Goal: Transaction & Acquisition: Download file/media

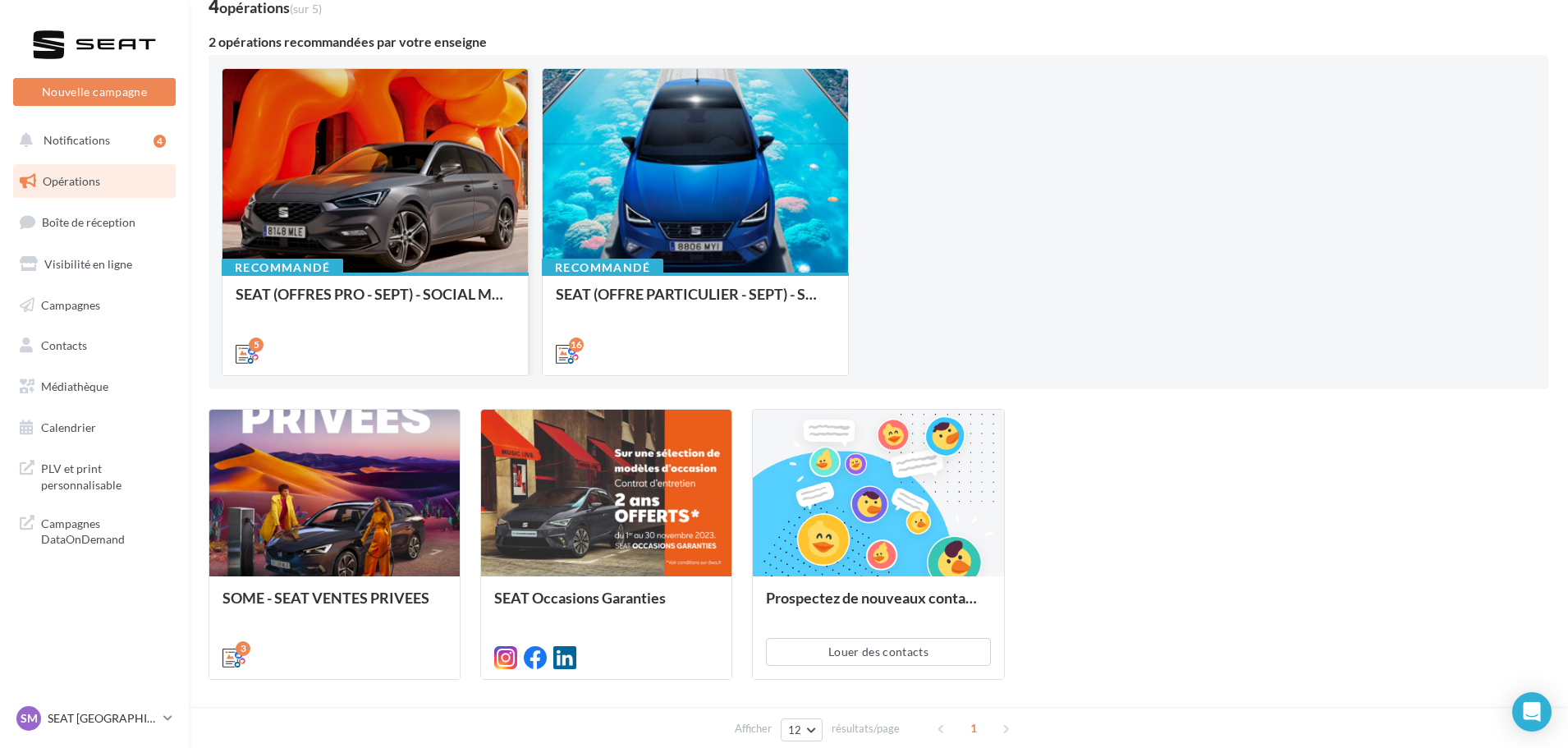
scroll to position [164, 0]
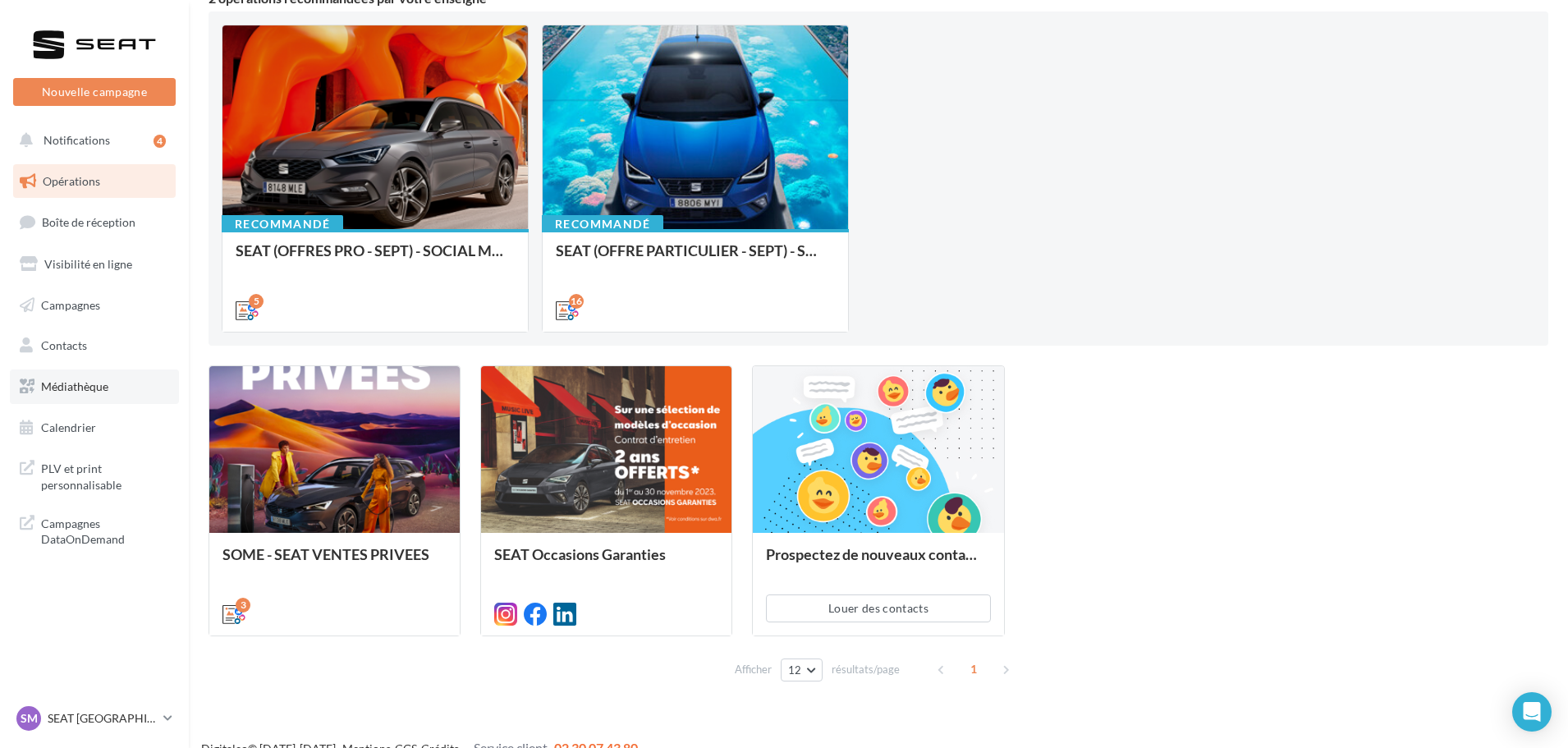
click at [103, 386] on span "Médiathèque" at bounding box center [74, 387] width 67 height 14
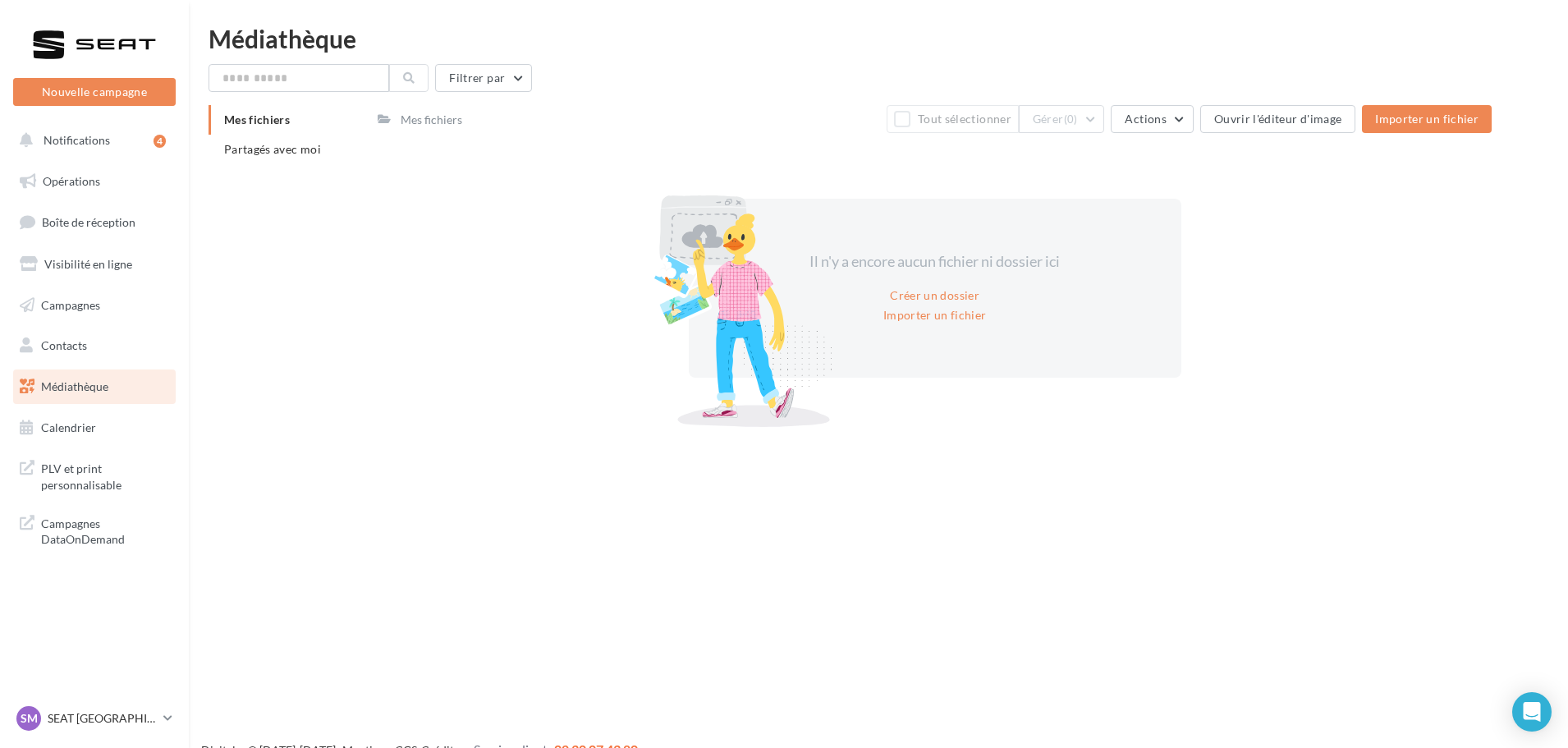
click at [274, 168] on div "Mes fichiers Partagés avec moi" at bounding box center [293, 141] width 169 height 72
click at [274, 160] on li "Partagés avec moi" at bounding box center [287, 150] width 156 height 30
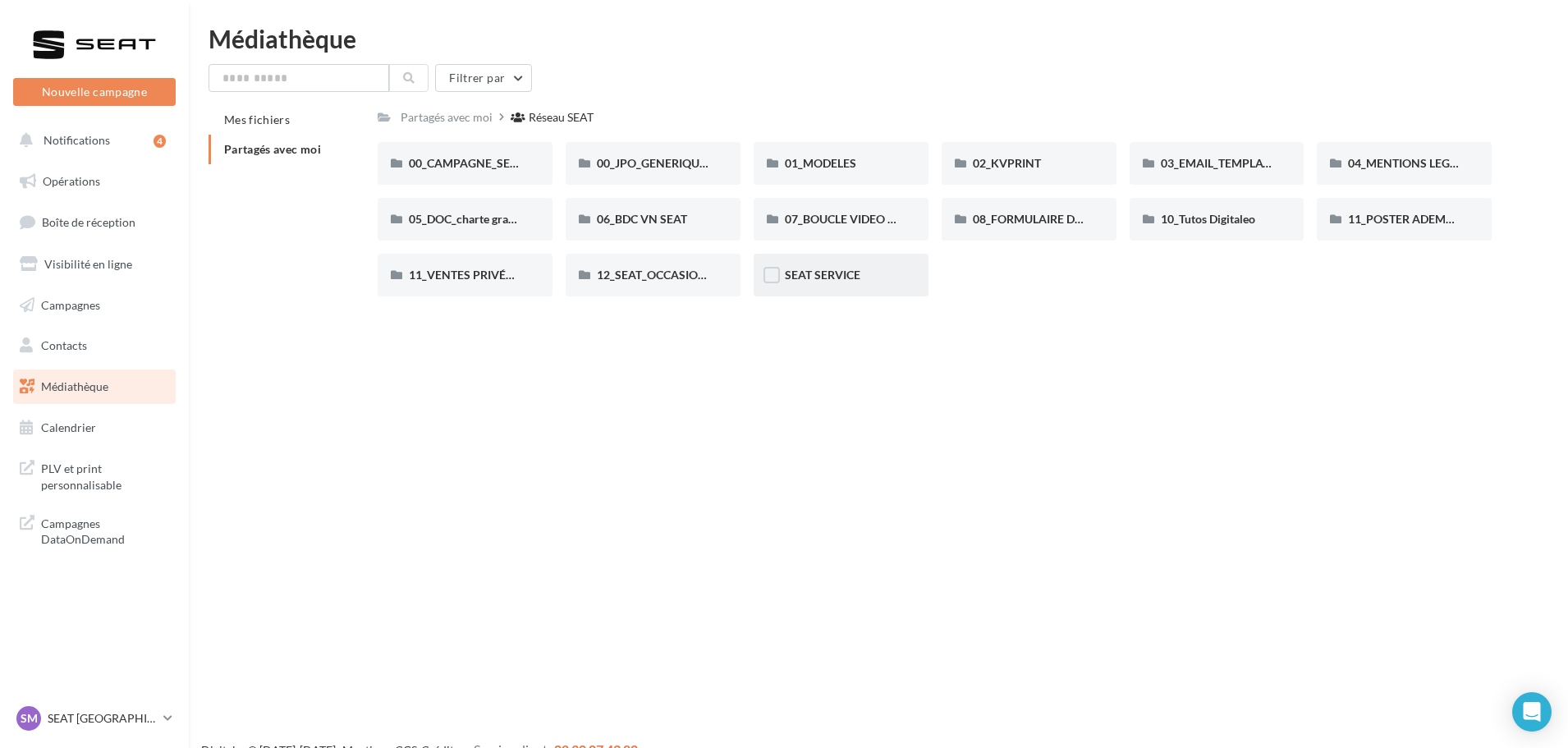
click at [844, 283] on div "SEAT SERVICE" at bounding box center [840, 275] width 113 height 16
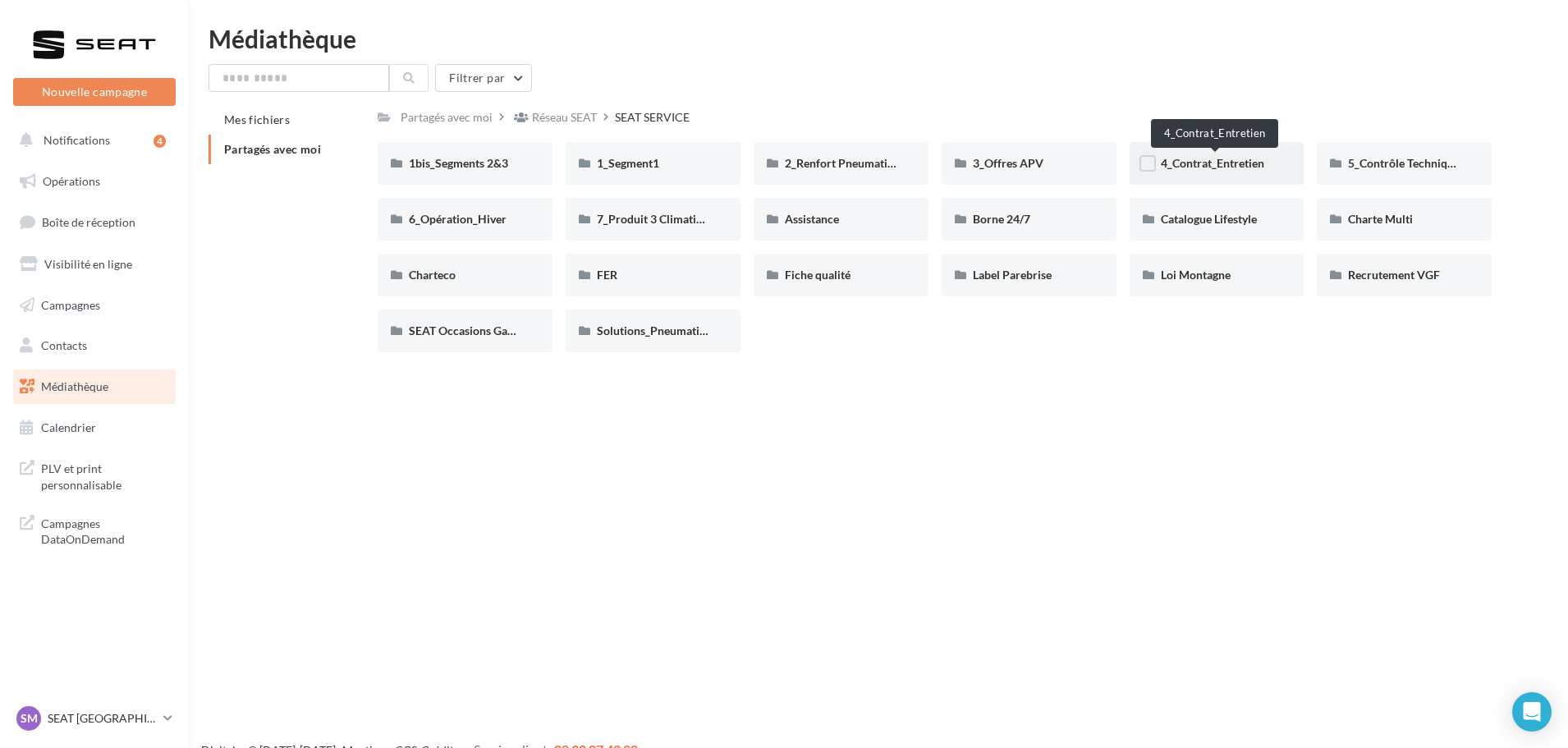
click at [1248, 165] on span "4_Contrat_Entretien" at bounding box center [1213, 163] width 104 height 14
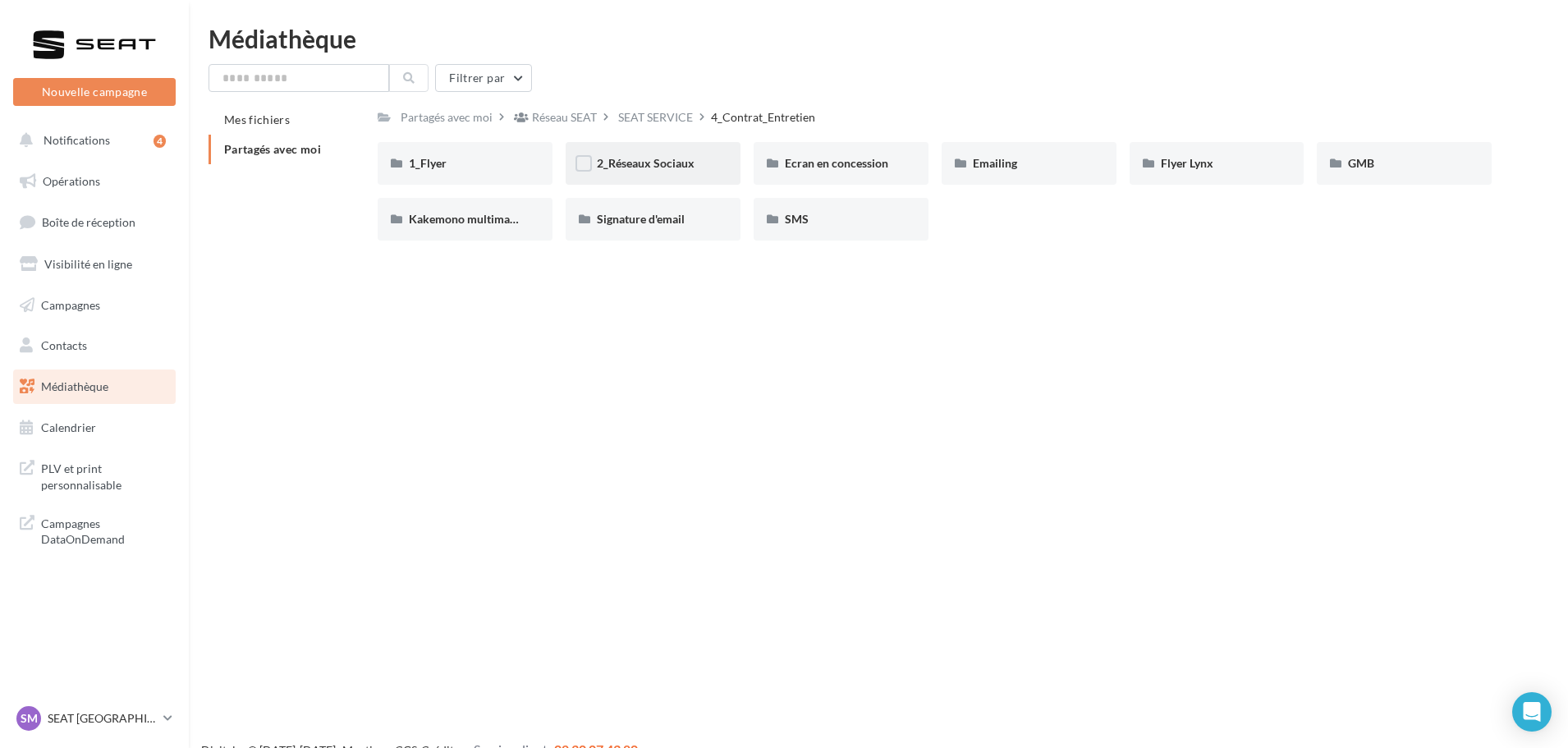
click at [660, 169] on span "2_Réseaux Sociaux" at bounding box center [646, 163] width 98 height 14
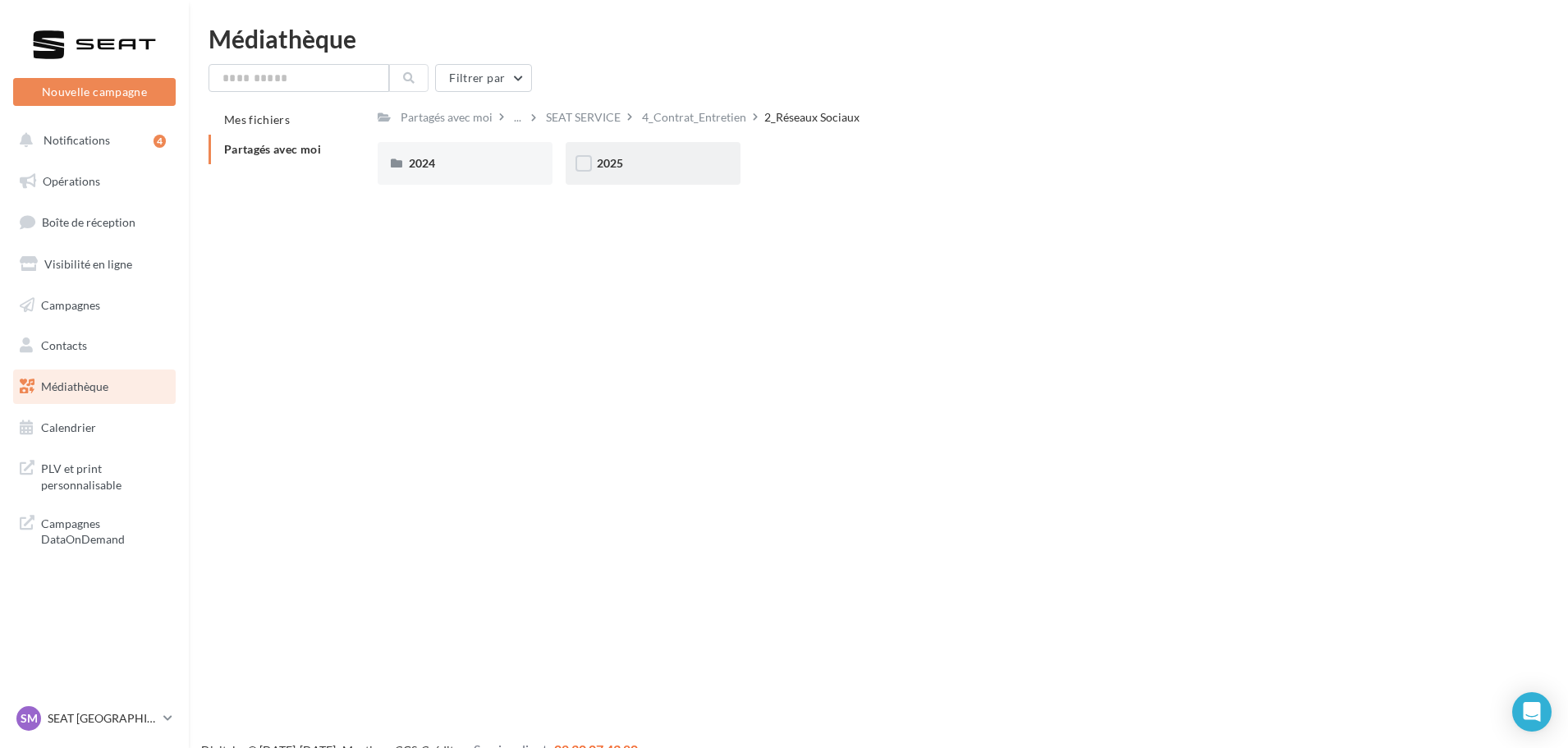
click at [659, 168] on div "2025" at bounding box center [653, 163] width 113 height 16
click at [659, 168] on div "Posts" at bounding box center [653, 163] width 113 height 16
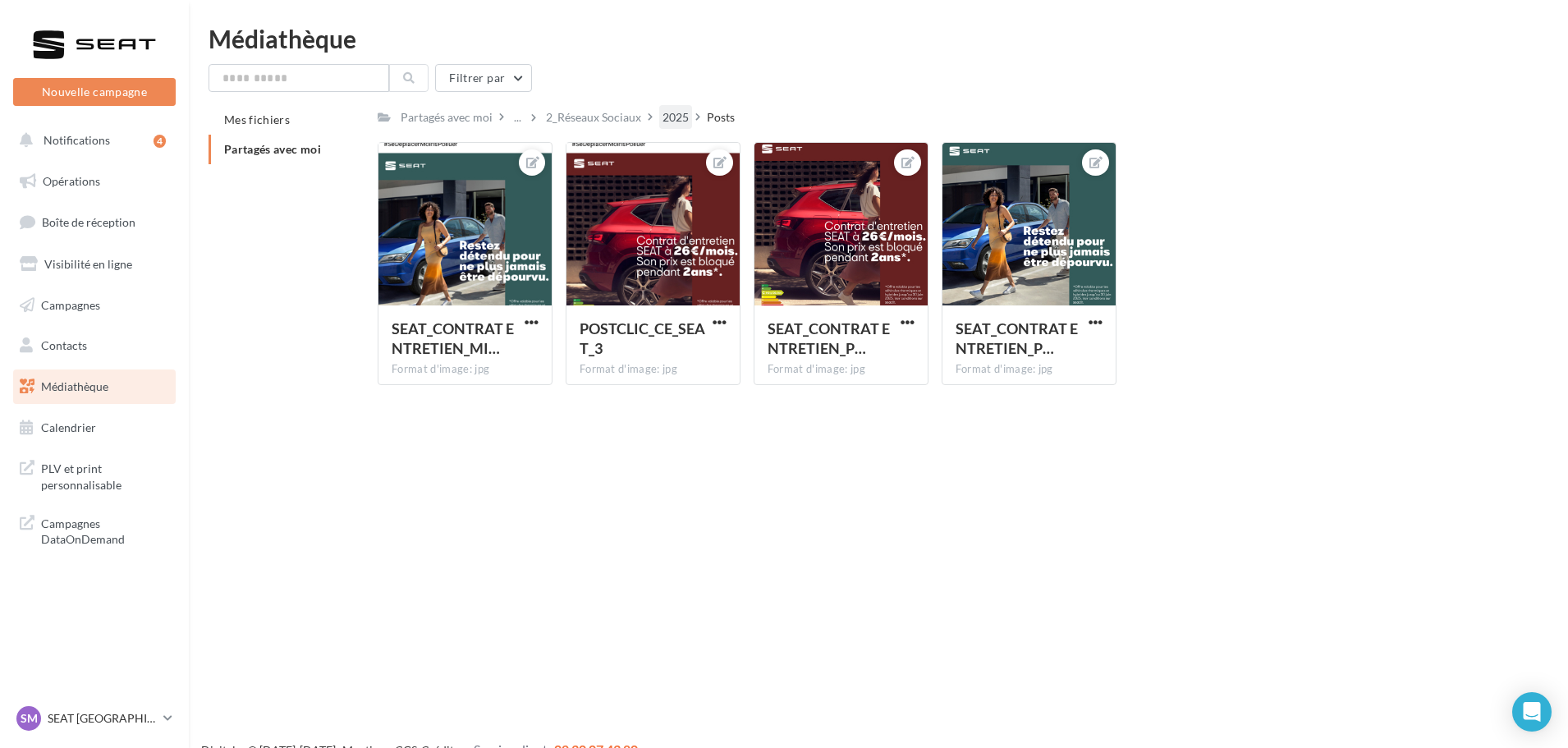
click at [689, 123] on div "2025" at bounding box center [676, 117] width 26 height 16
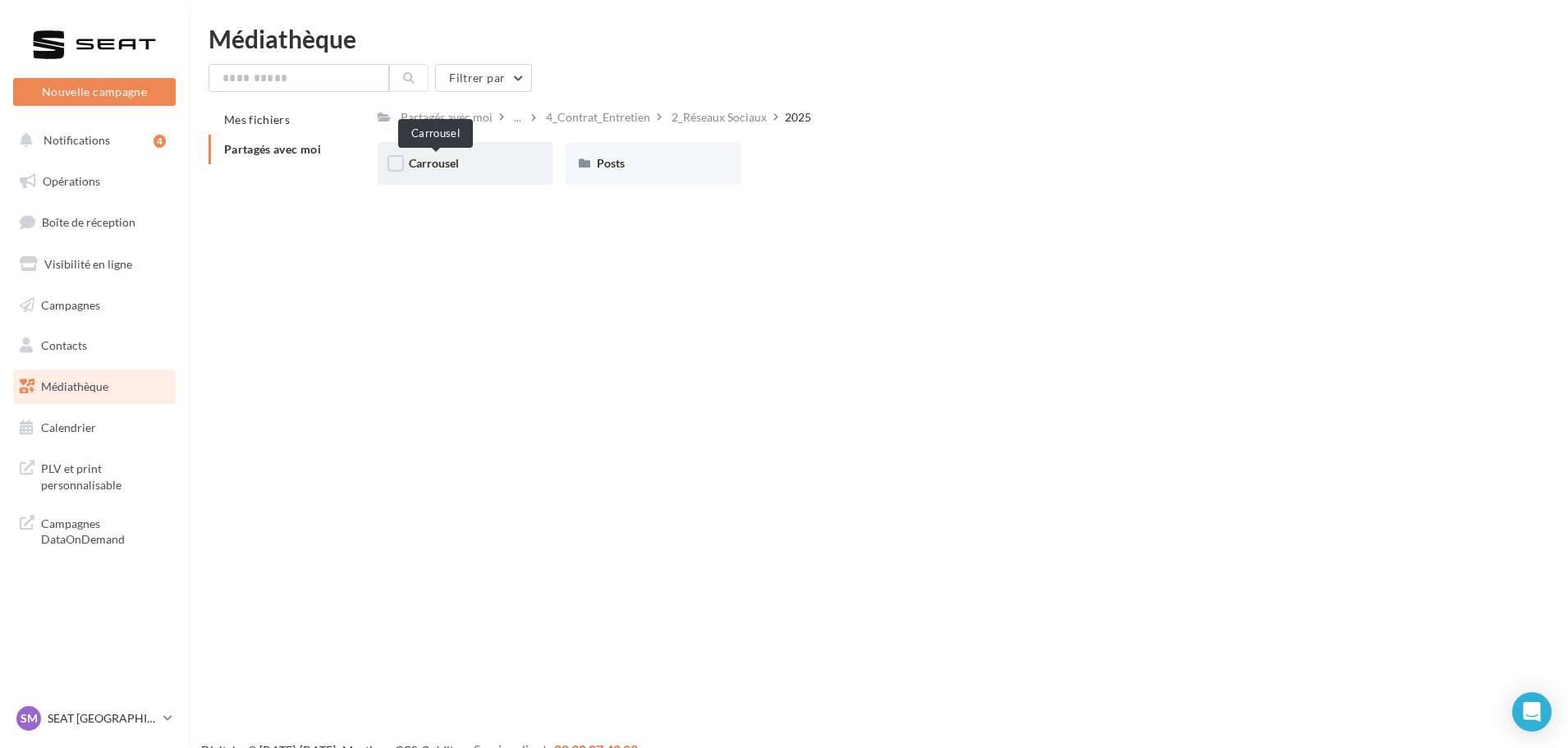
click at [451, 162] on span "Carrousel" at bounding box center [434, 163] width 50 height 14
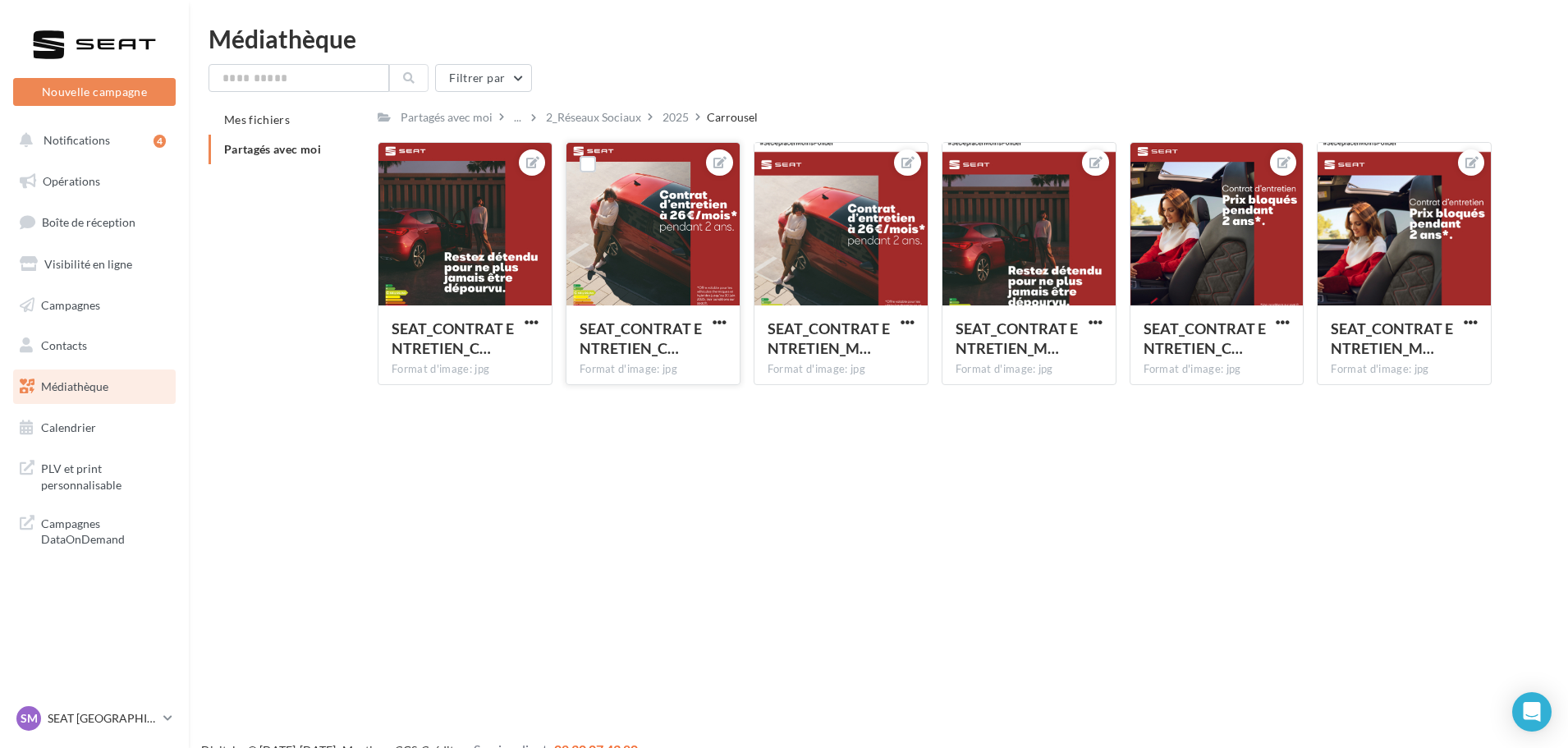
click at [657, 204] on div at bounding box center [653, 225] width 173 height 164
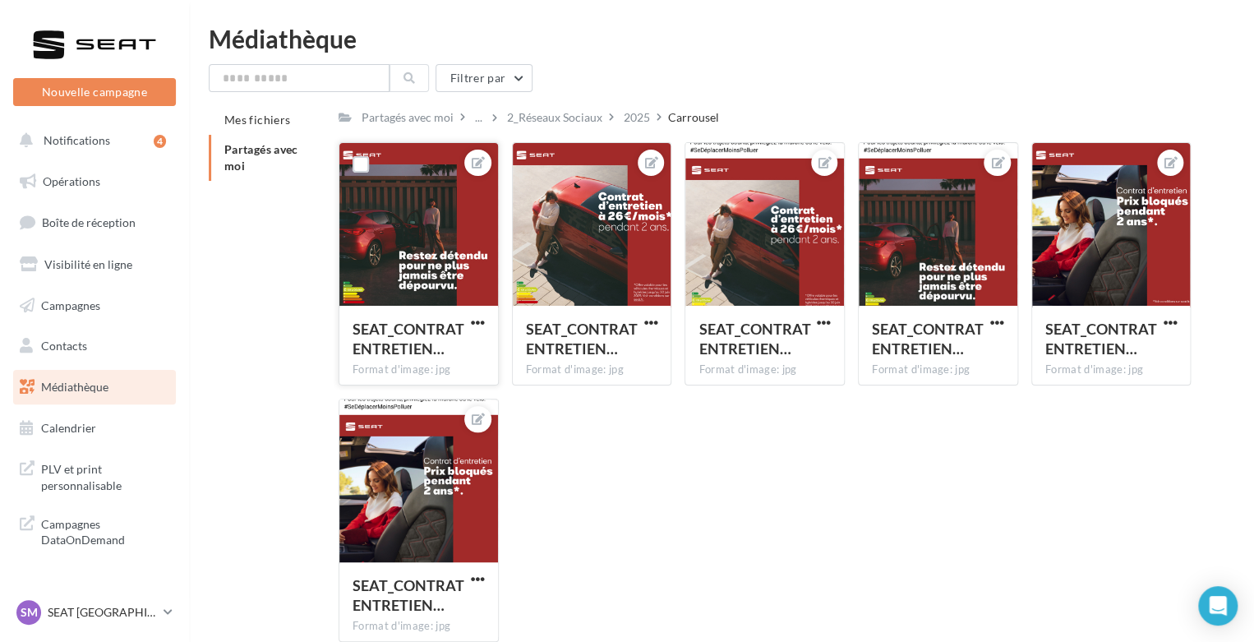
click at [468, 324] on button "button" at bounding box center [477, 323] width 21 height 16
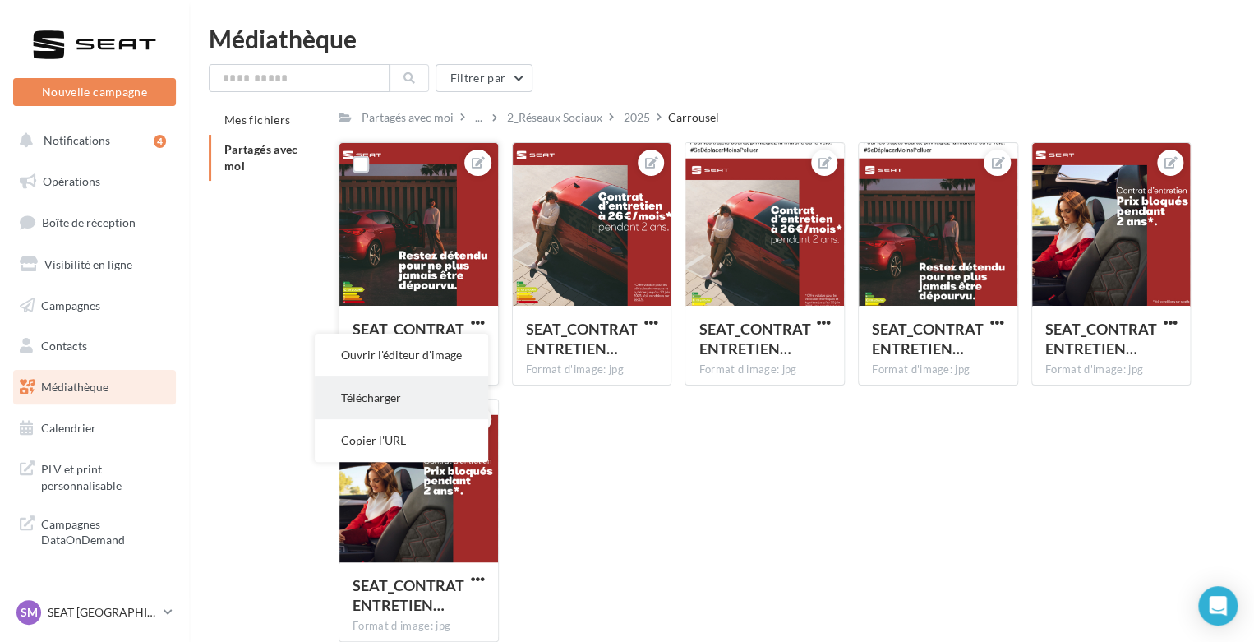
click at [447, 392] on button "Télécharger" at bounding box center [401, 397] width 173 height 43
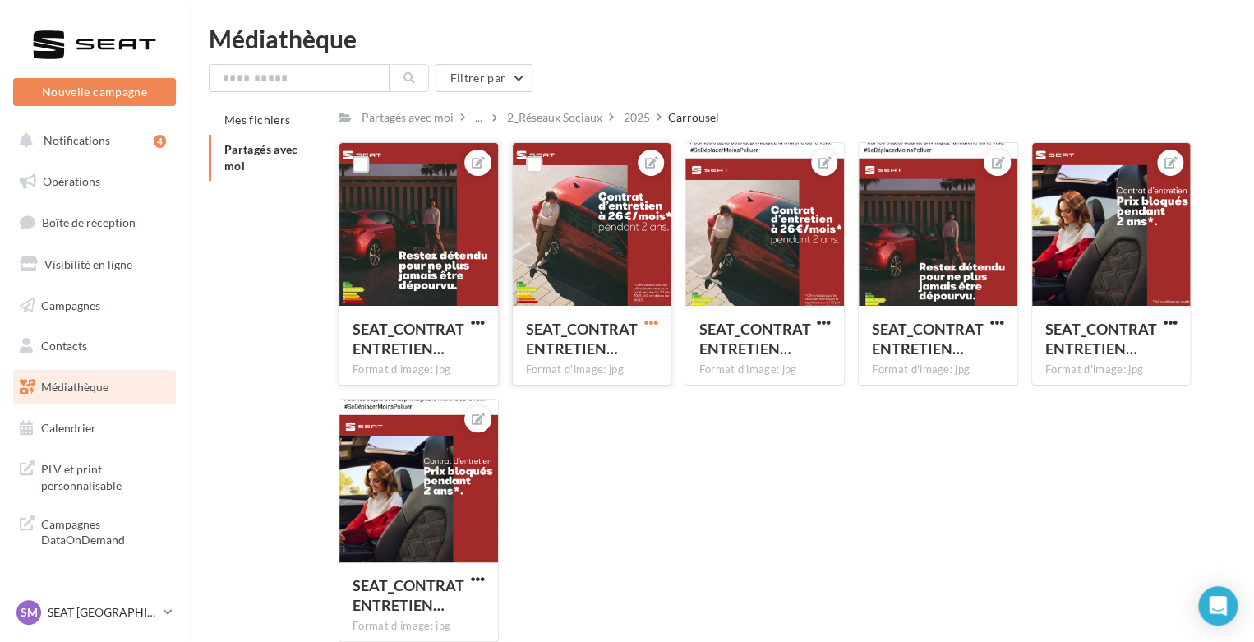
click at [652, 326] on span "button" at bounding box center [650, 322] width 14 height 14
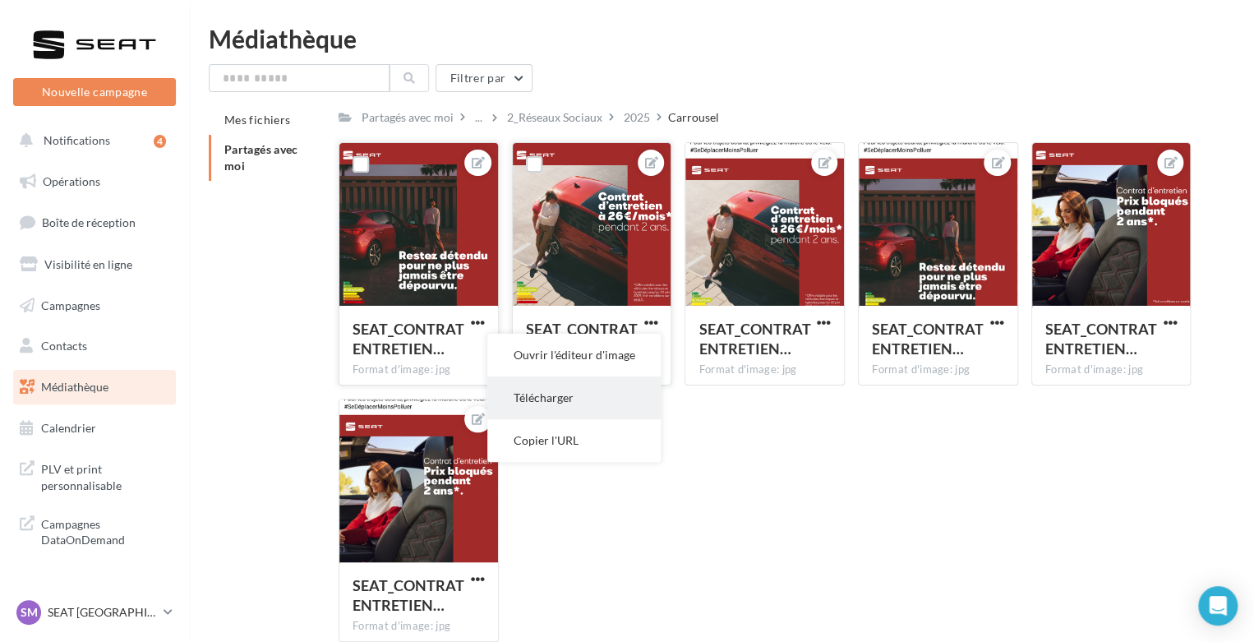
click at [613, 393] on button "Télécharger" at bounding box center [573, 397] width 173 height 43
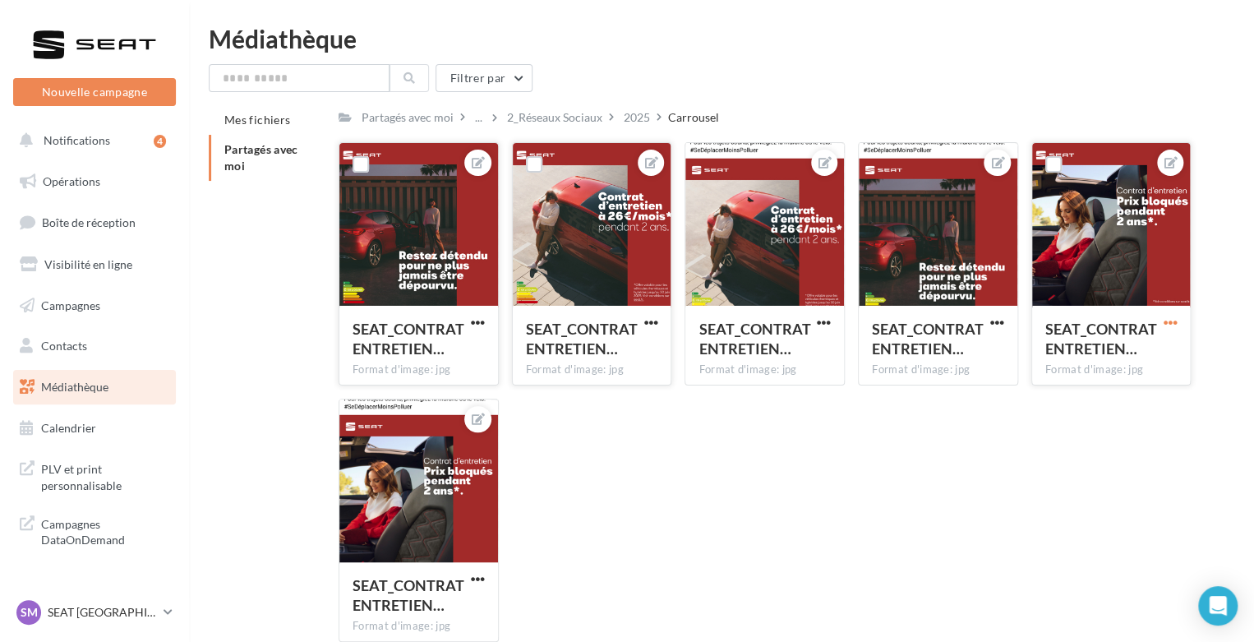
click at [1165, 324] on span "button" at bounding box center [1169, 322] width 14 height 14
click at [1128, 398] on button "Télécharger" at bounding box center [1092, 397] width 173 height 43
click at [630, 426] on div "SEAT_CONTRAT ENTRETIEN… Format d'image: jpg SEAT_CONTRAT ENTRETIEN_CARROUSEL_1 …" at bounding box center [770, 398] width 865 height 513
click at [631, 426] on div "SEAT_CONTRAT ENTRETIEN… Format d'image: jpg SEAT_CONTRAT ENTRETIEN_CARROUSEL_1 …" at bounding box center [770, 398] width 865 height 513
click at [85, 610] on div "SM SEAT MONTPELLIER seat-montpellier-34000" at bounding box center [86, 612] width 140 height 25
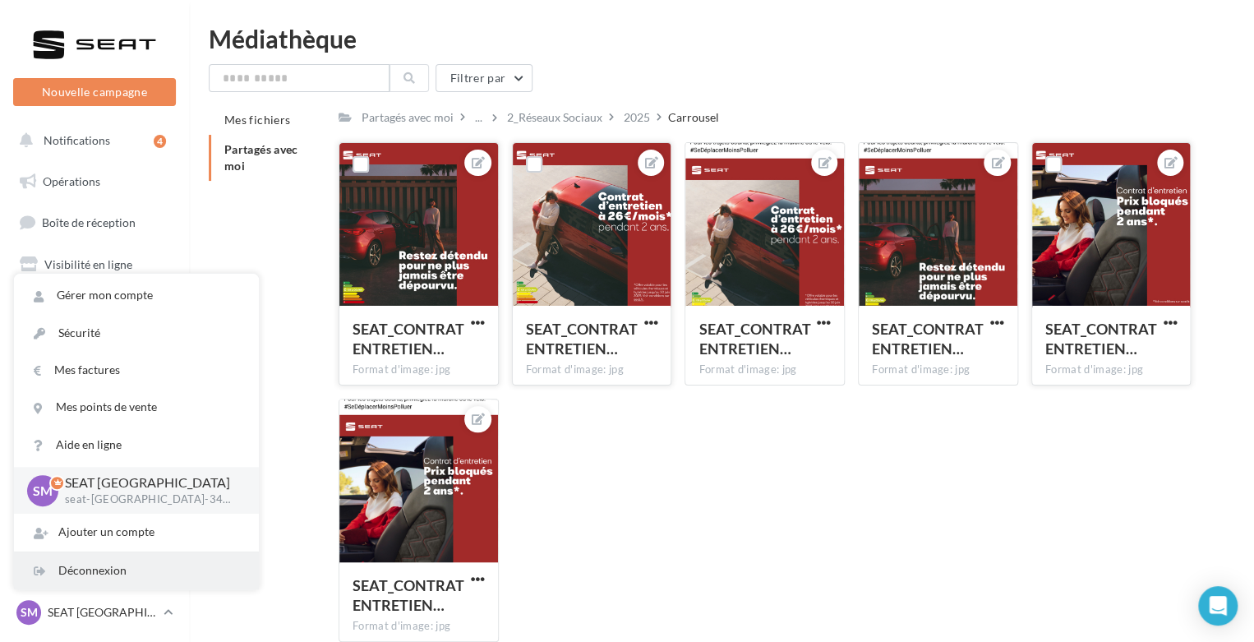
click at [90, 589] on div "Déconnexion" at bounding box center [136, 570] width 245 height 37
